Goal: Navigation & Orientation: Find specific page/section

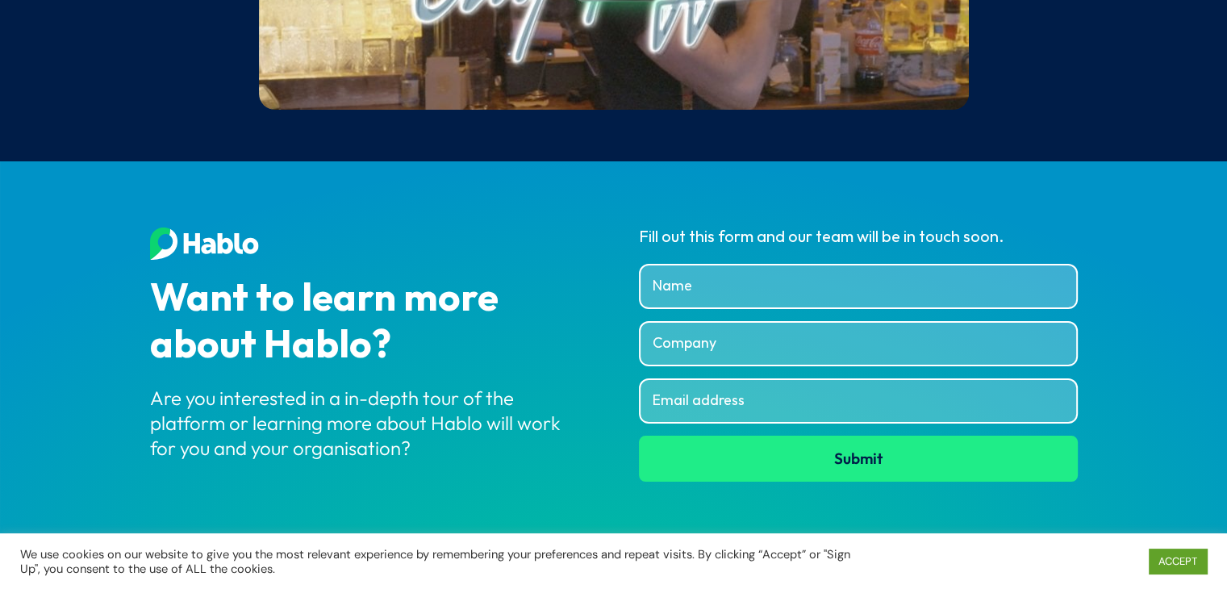
scroll to position [6255, 0]
click at [1163, 559] on link "ACCEPT" at bounding box center [1178, 561] width 58 height 25
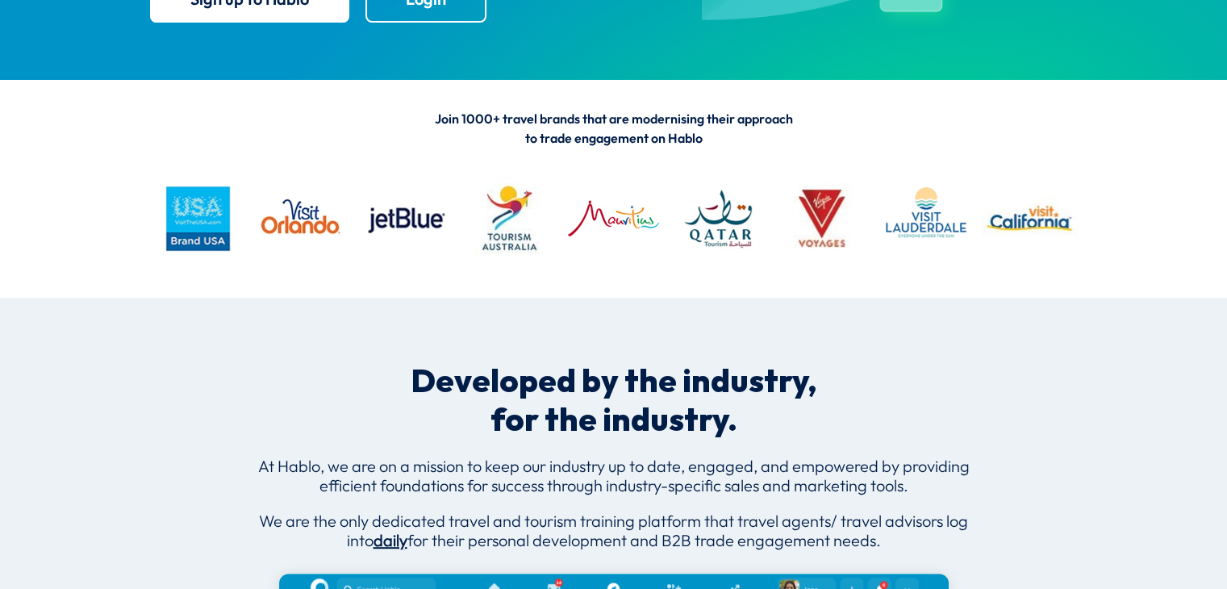
scroll to position [0, 0]
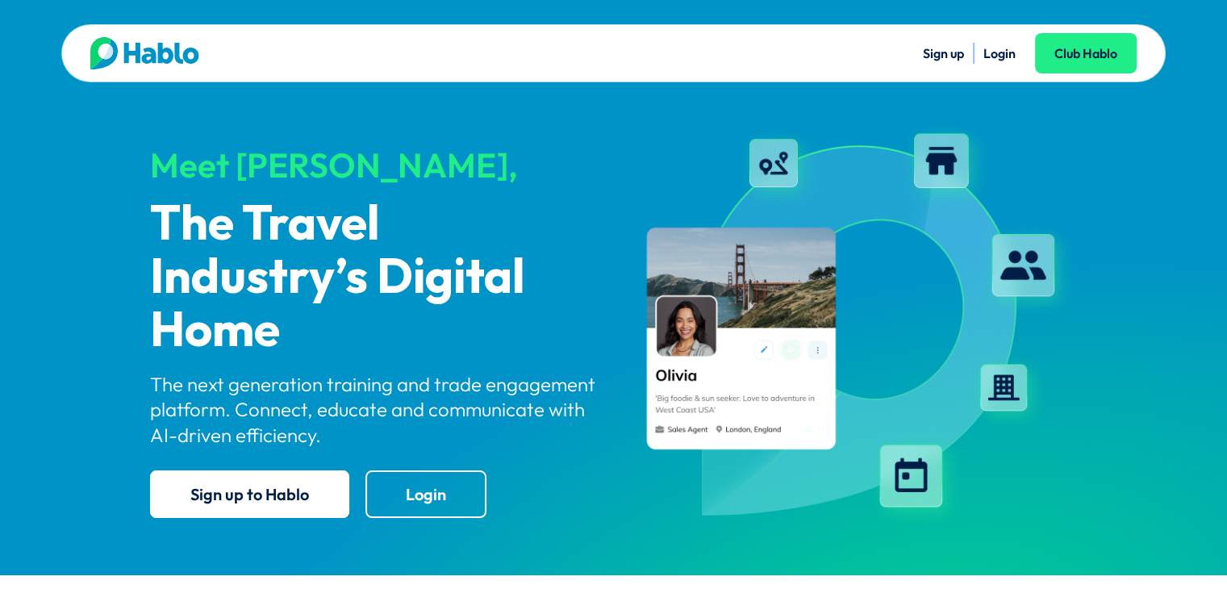
click at [135, 56] on img at bounding box center [144, 53] width 109 height 32
